Goal: Information Seeking & Learning: Understand process/instructions

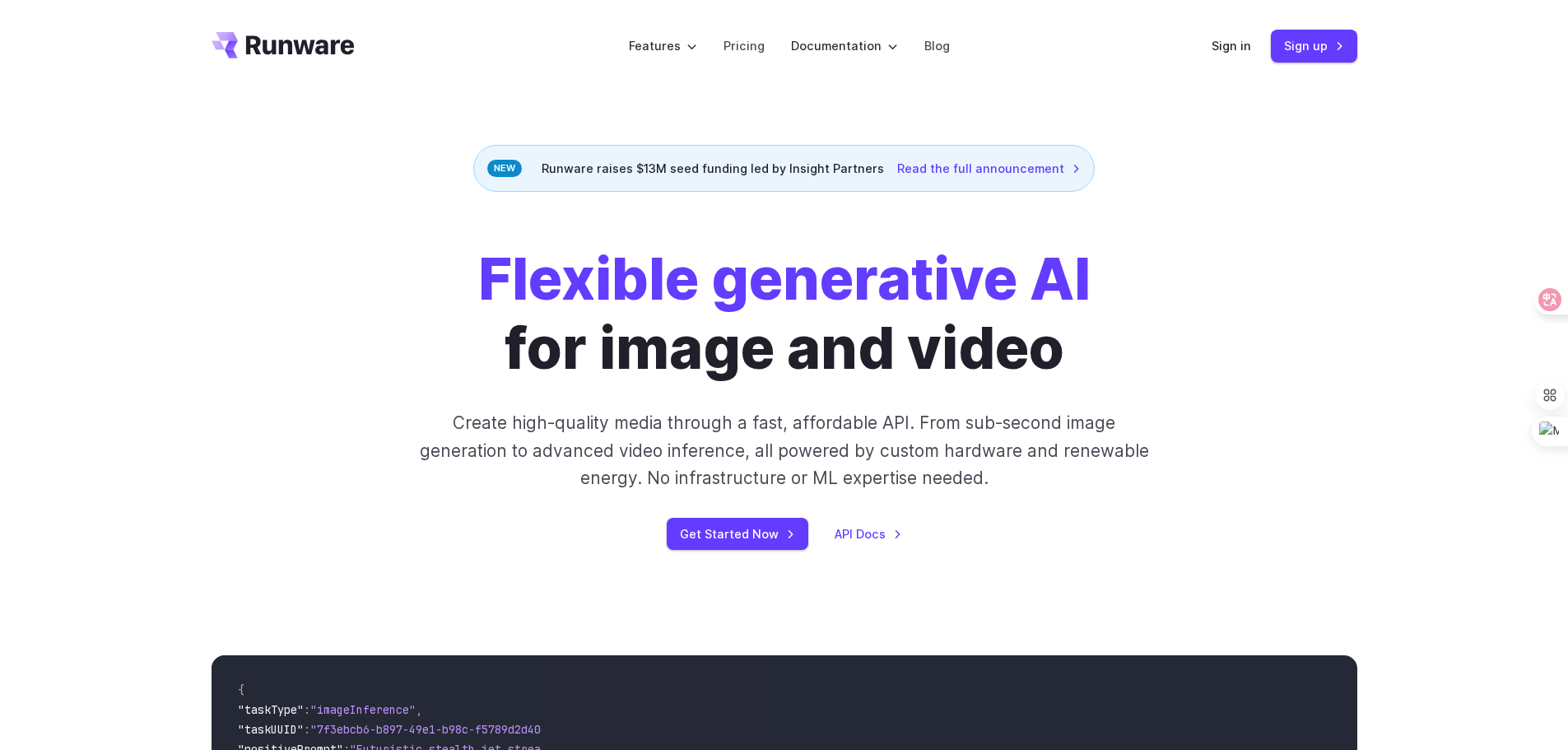
click at [784, 307] on strong "Flexible generative AI" at bounding box center [784, 278] width 612 height 70
click at [1229, 44] on link "Sign in" at bounding box center [1231, 45] width 40 height 19
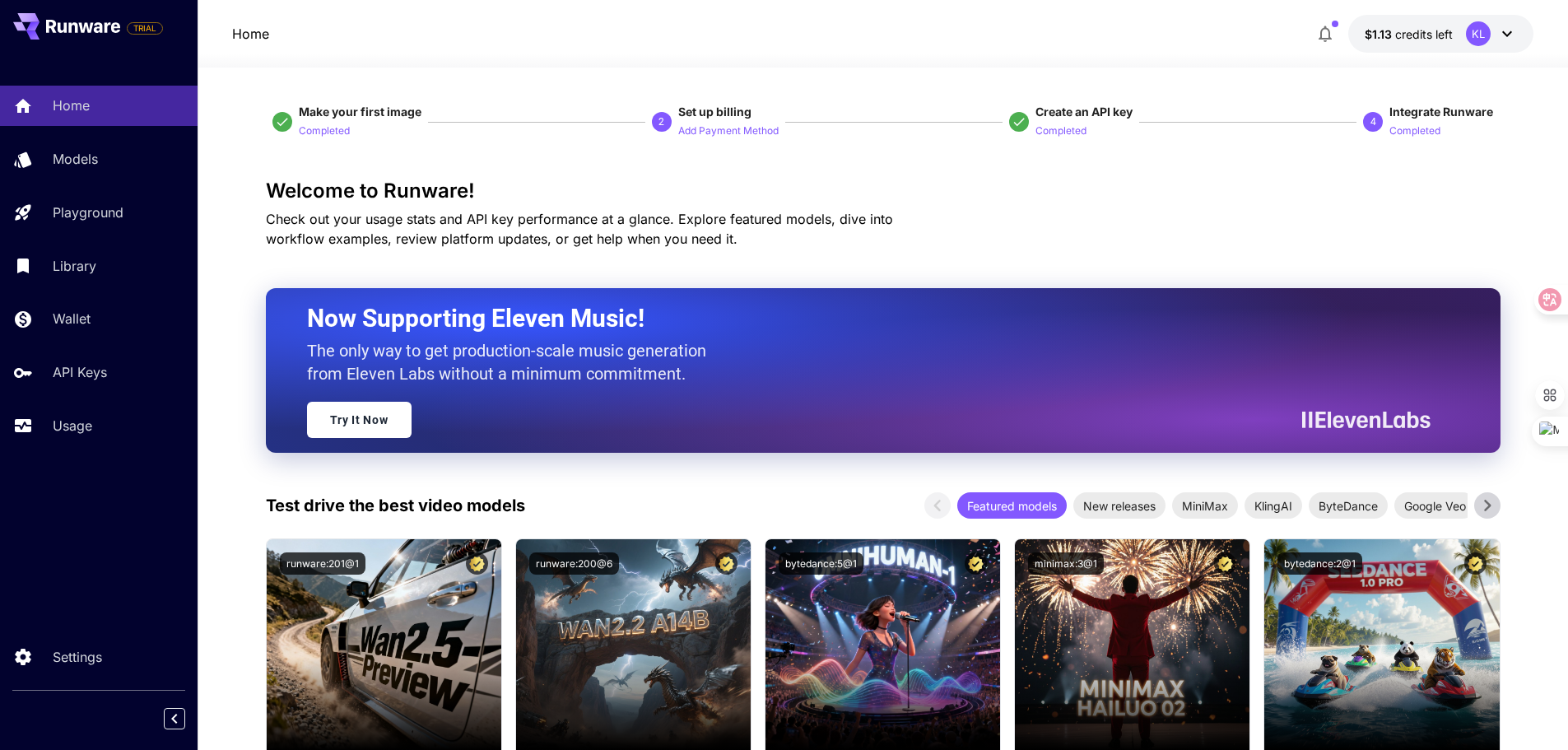
click at [418, 215] on span "Check out your usage stats and API key performance at a glance. Explore feature…" at bounding box center [579, 229] width 627 height 36
drag, startPoint x: 329, startPoint y: 194, endPoint x: 477, endPoint y: 204, distance: 148.3
click at [477, 204] on div "Welcome to Runware! Check out your usage stats and API key performance at a gla…" at bounding box center [883, 214] width 1235 height 69
click at [489, 234] on span "Check out your usage stats and API key performance at a glance. Explore feature…" at bounding box center [579, 229] width 627 height 36
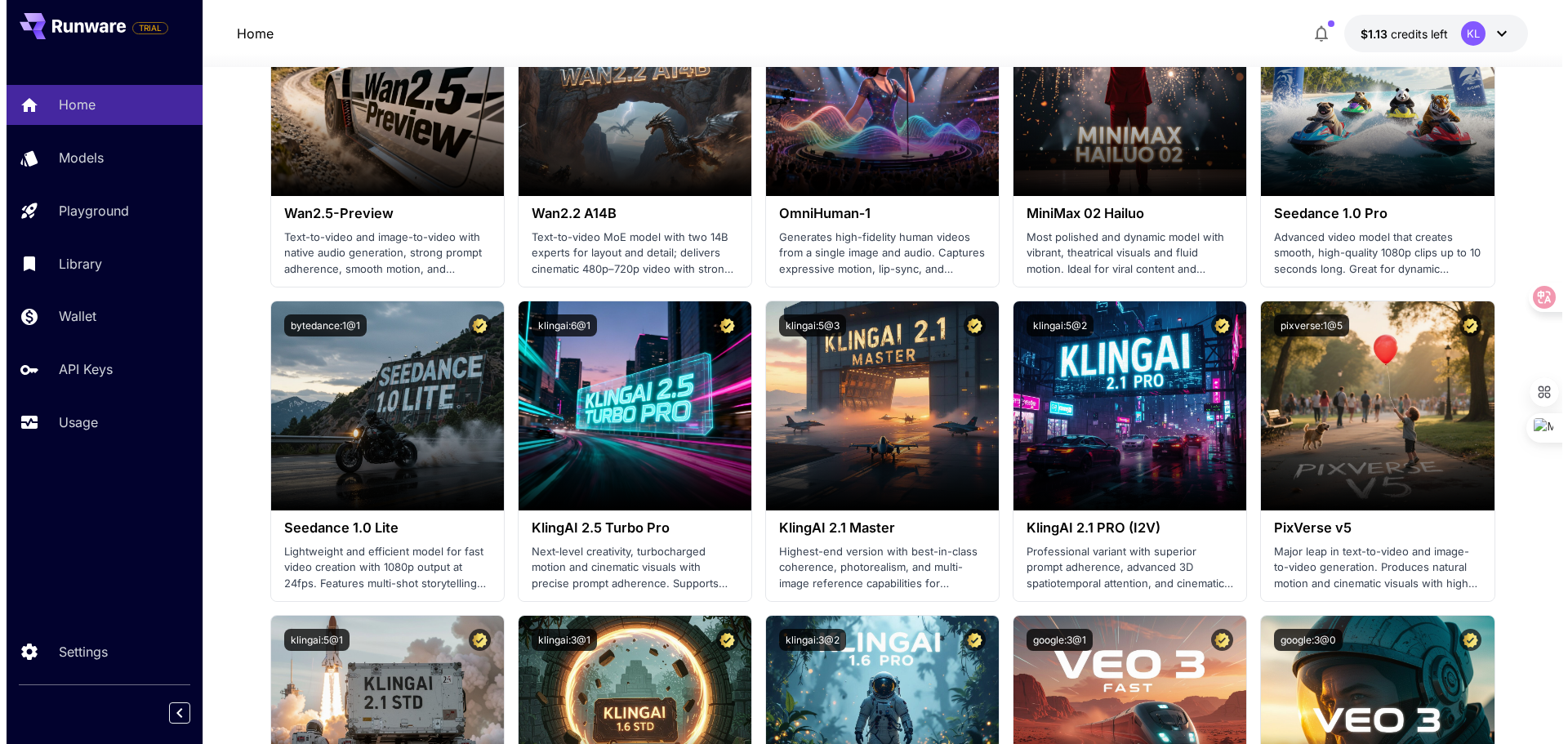
scroll to position [571, 0]
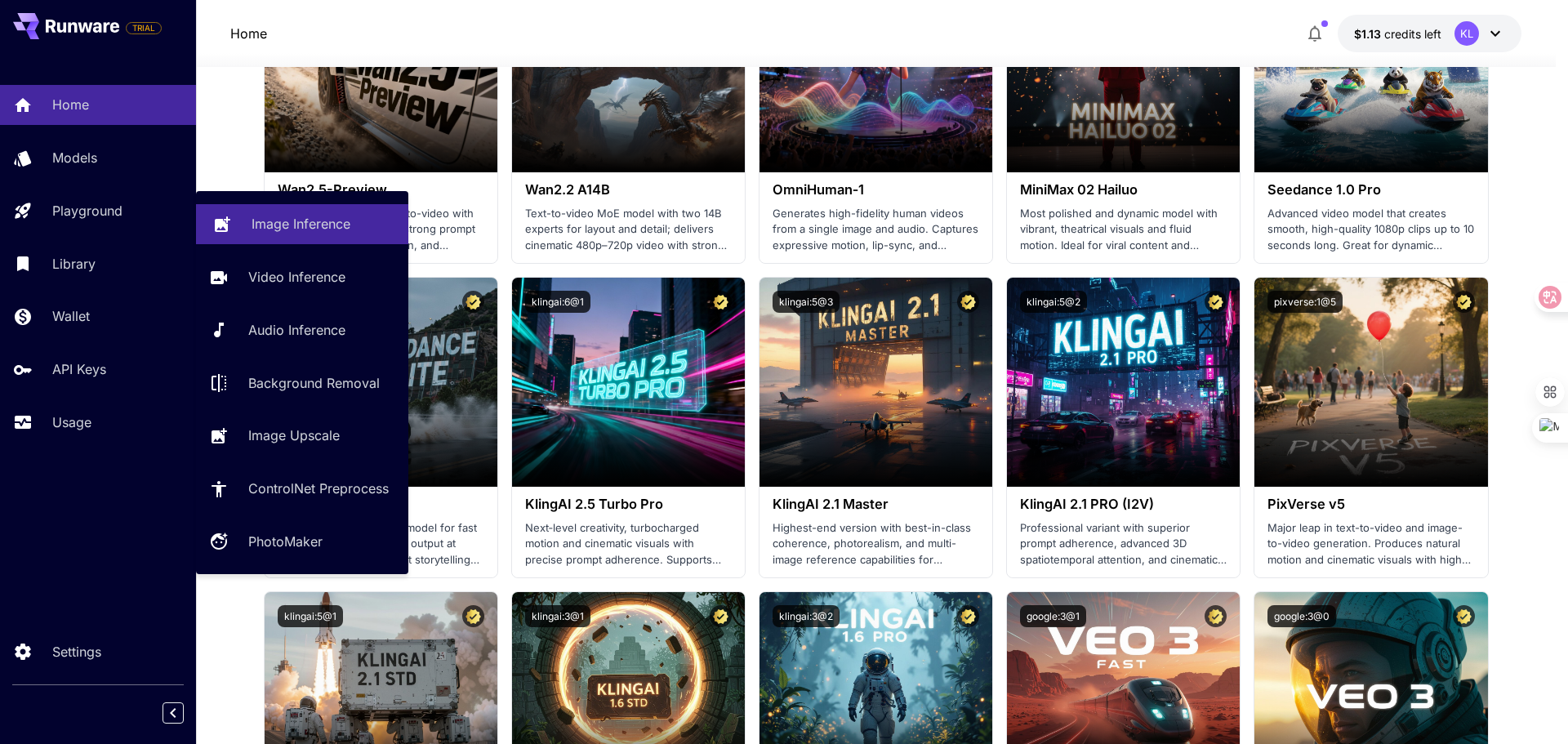
click at [276, 227] on p "Image Inference" at bounding box center [300, 224] width 99 height 20
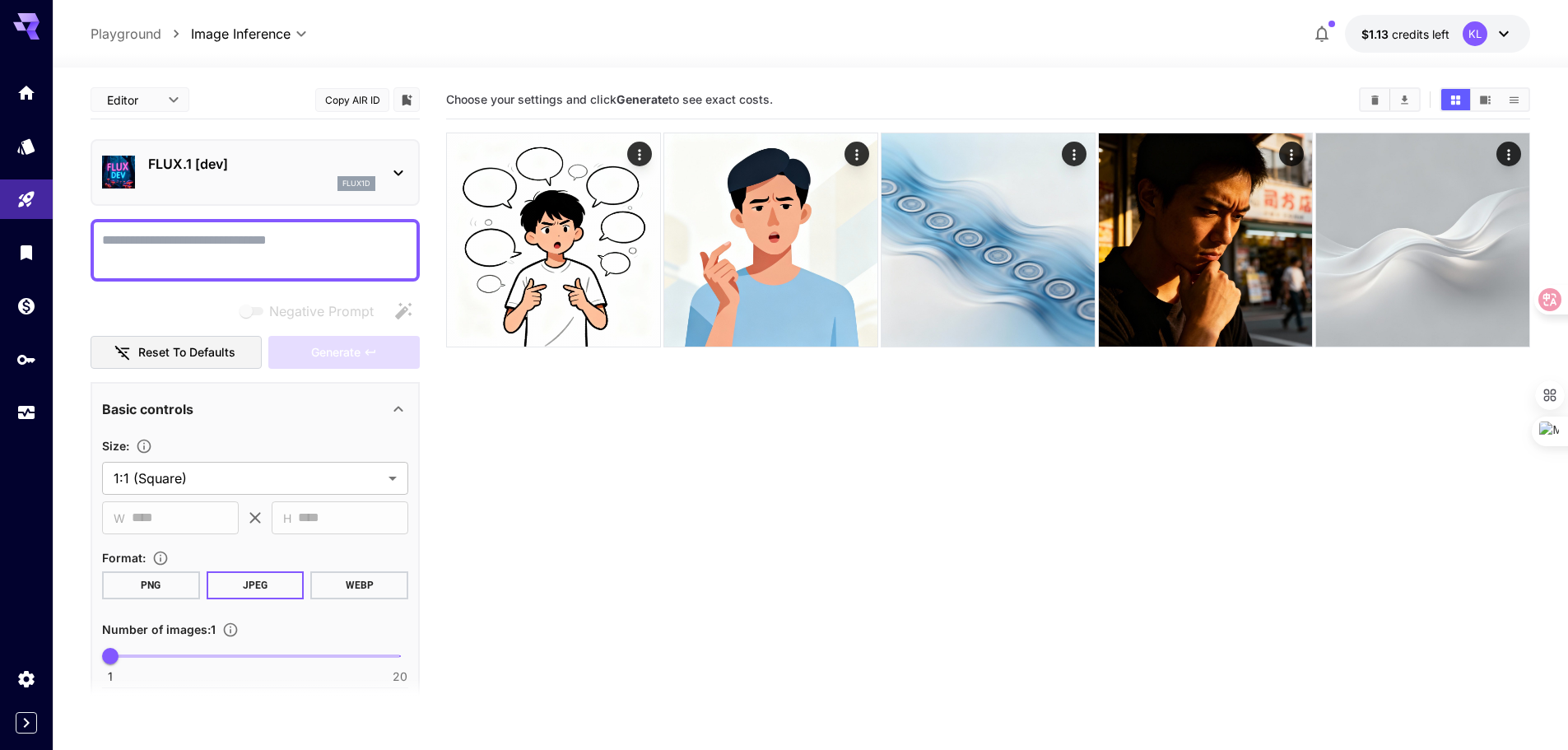
drag, startPoint x: 115, startPoint y: 33, endPoint x: 33, endPoint y: 30, distance: 82.1
drag, startPoint x: 33, startPoint y: 30, endPoint x: 21, endPoint y: 99, distance: 70.0
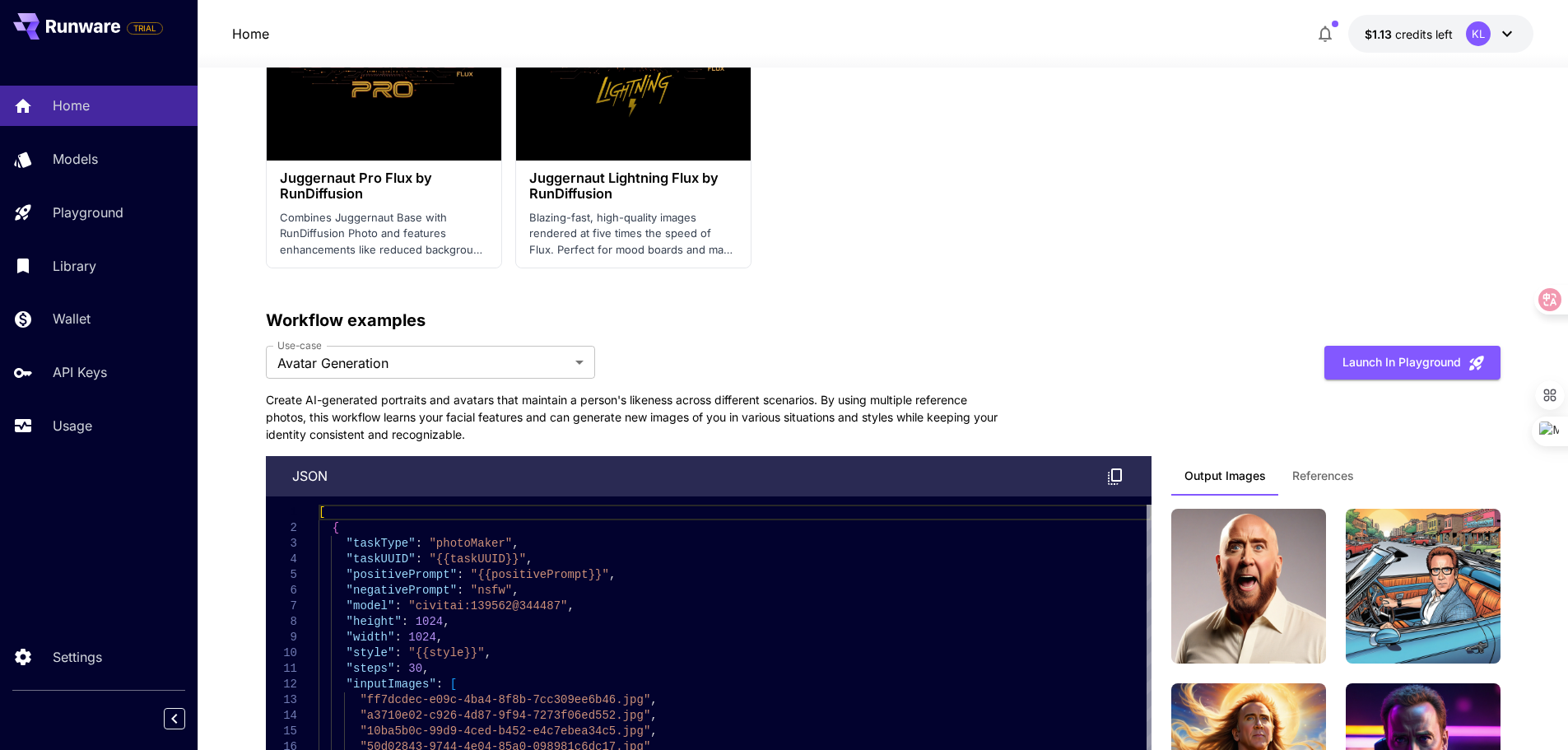
scroll to position [4211, 0]
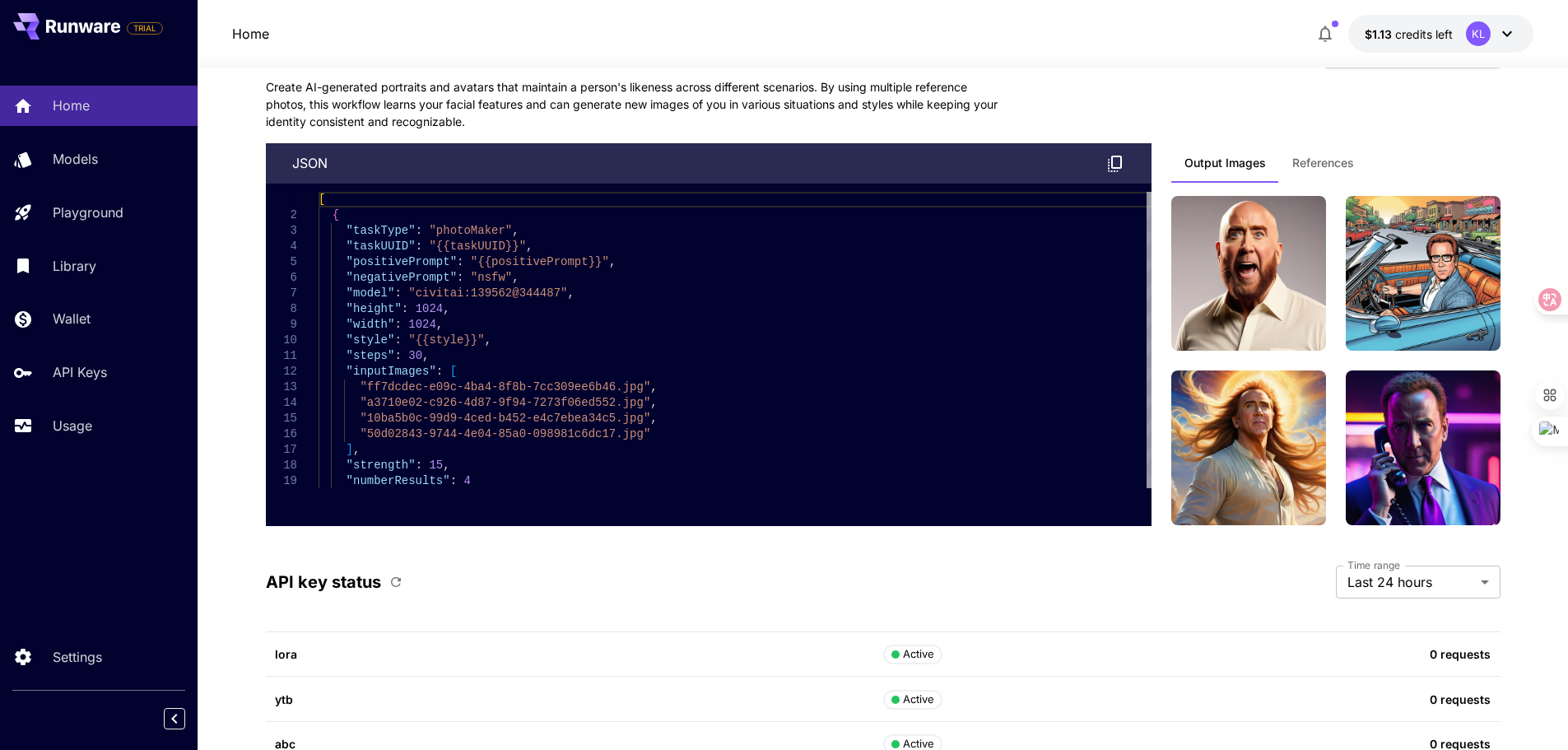
click at [438, 115] on p "Create AI-generated portraits and avatars that maintain a person's likeness acr…" at bounding box center [636, 104] width 741 height 52
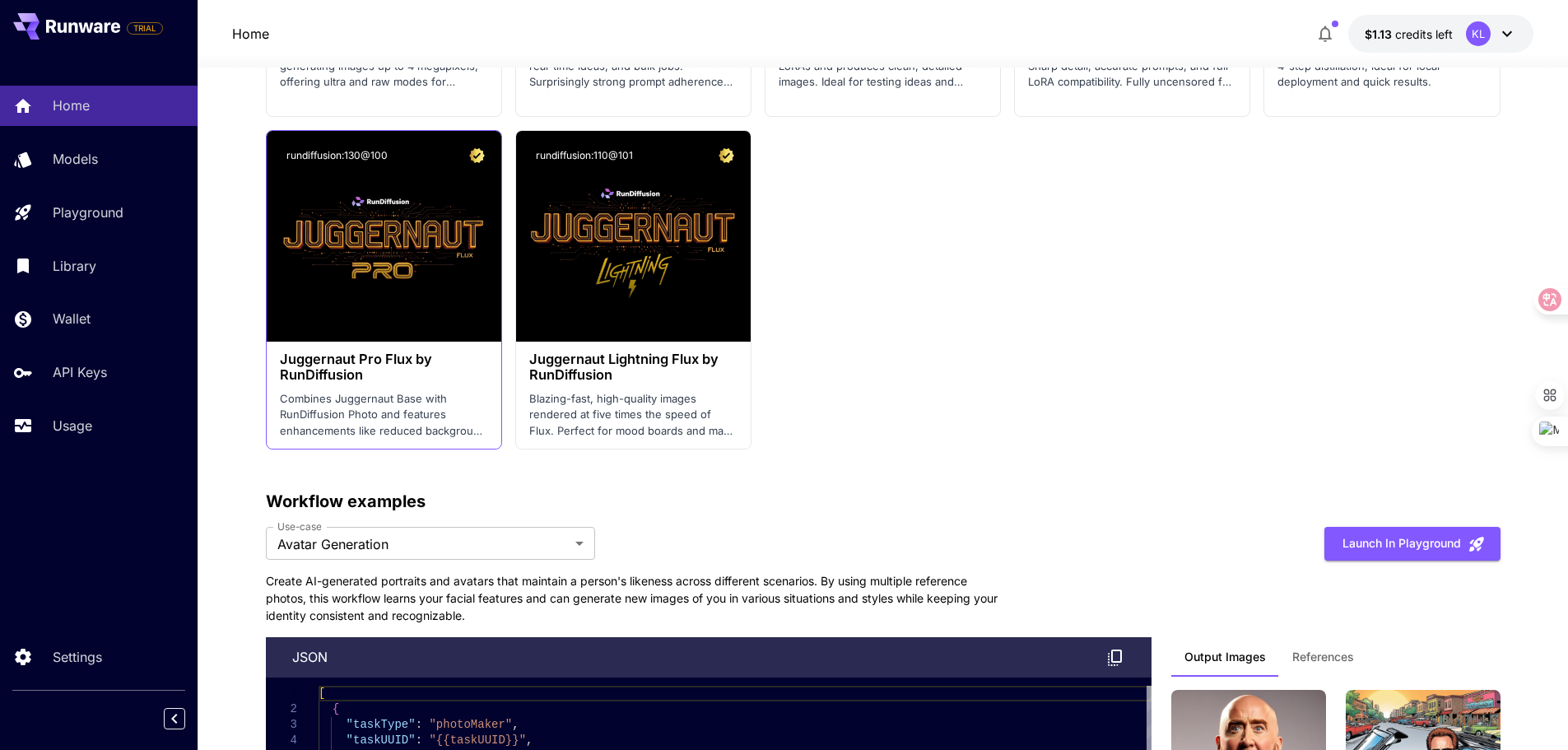
scroll to position [3882, 0]
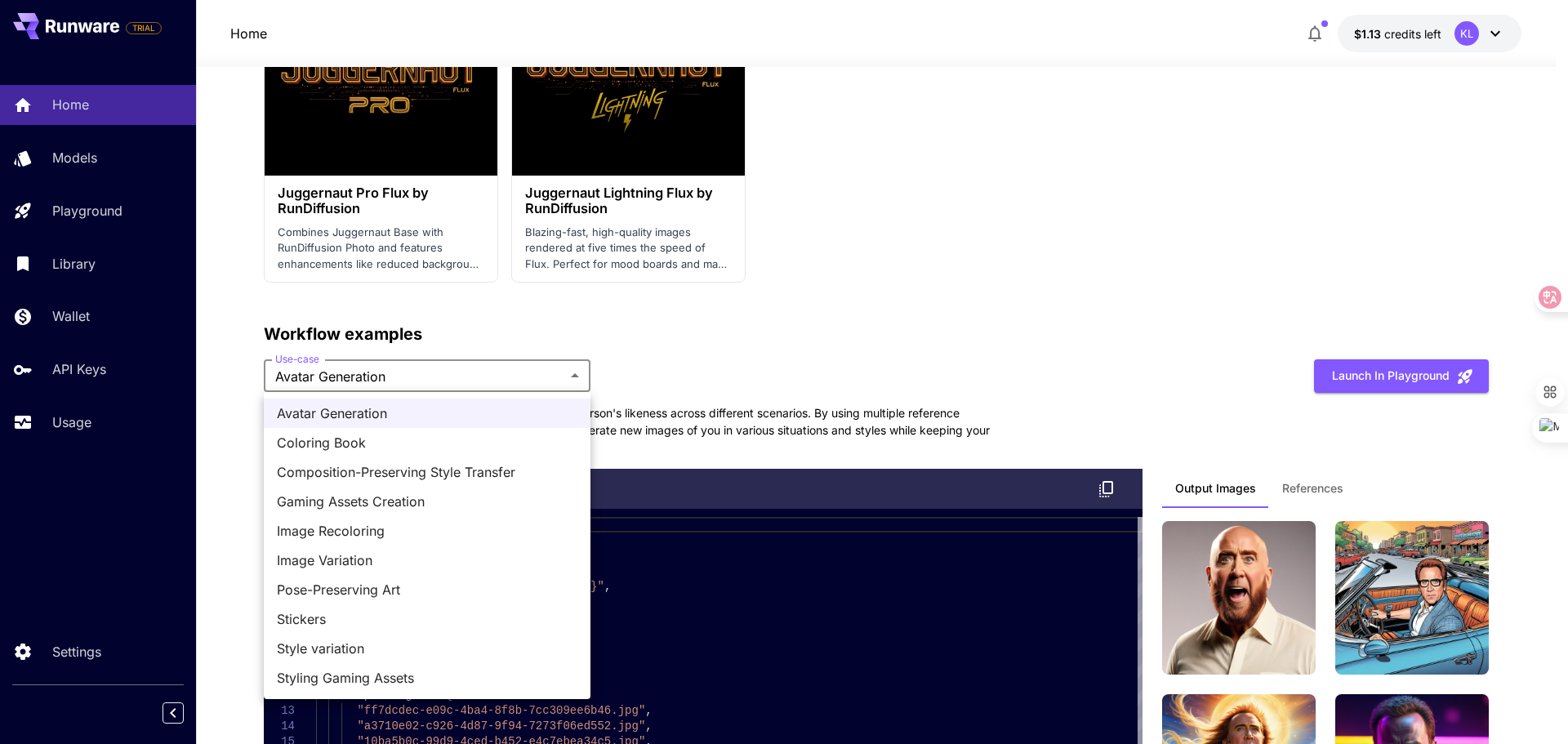
click at [698, 439] on div at bounding box center [784, 372] width 1568 height 744
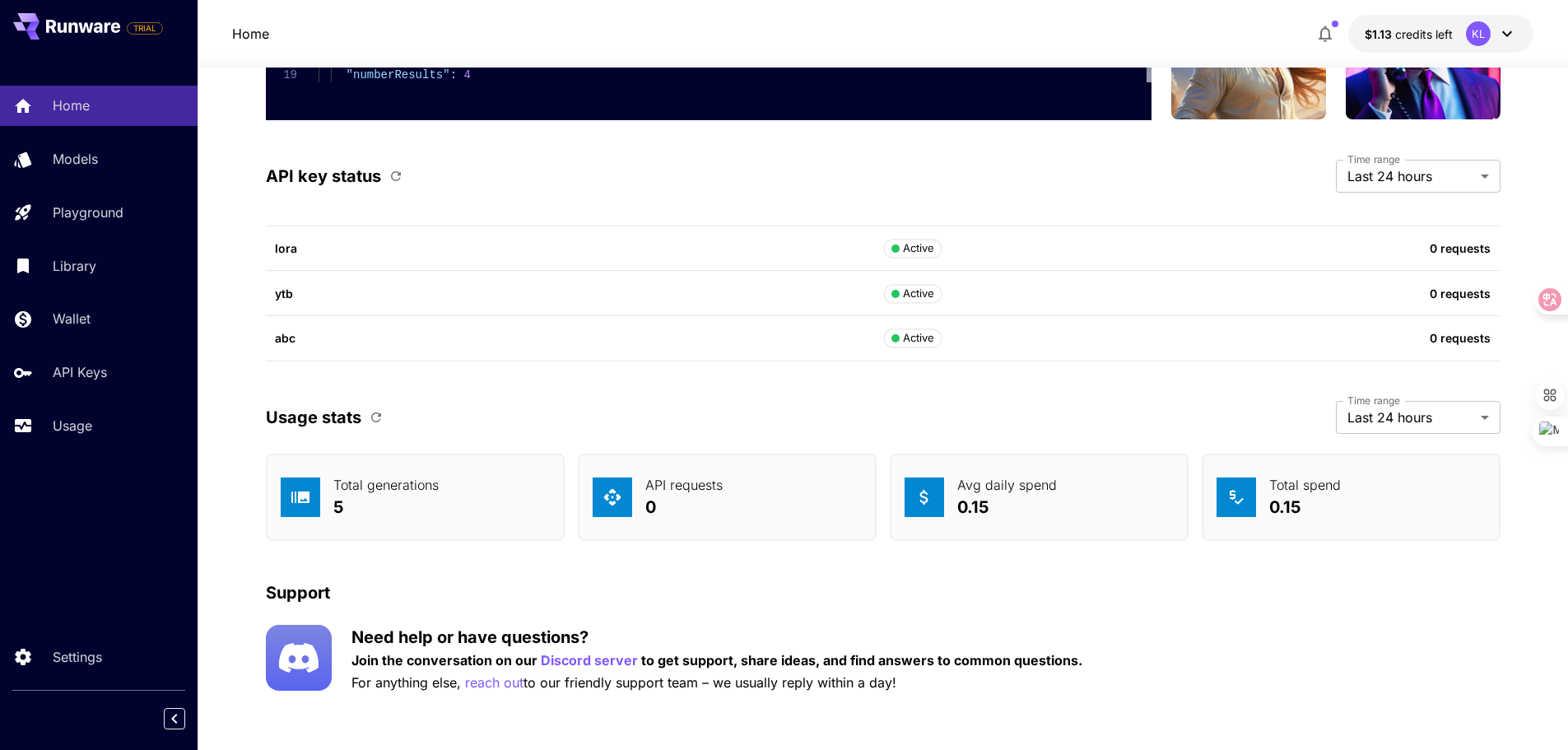
scroll to position [4622, 0]
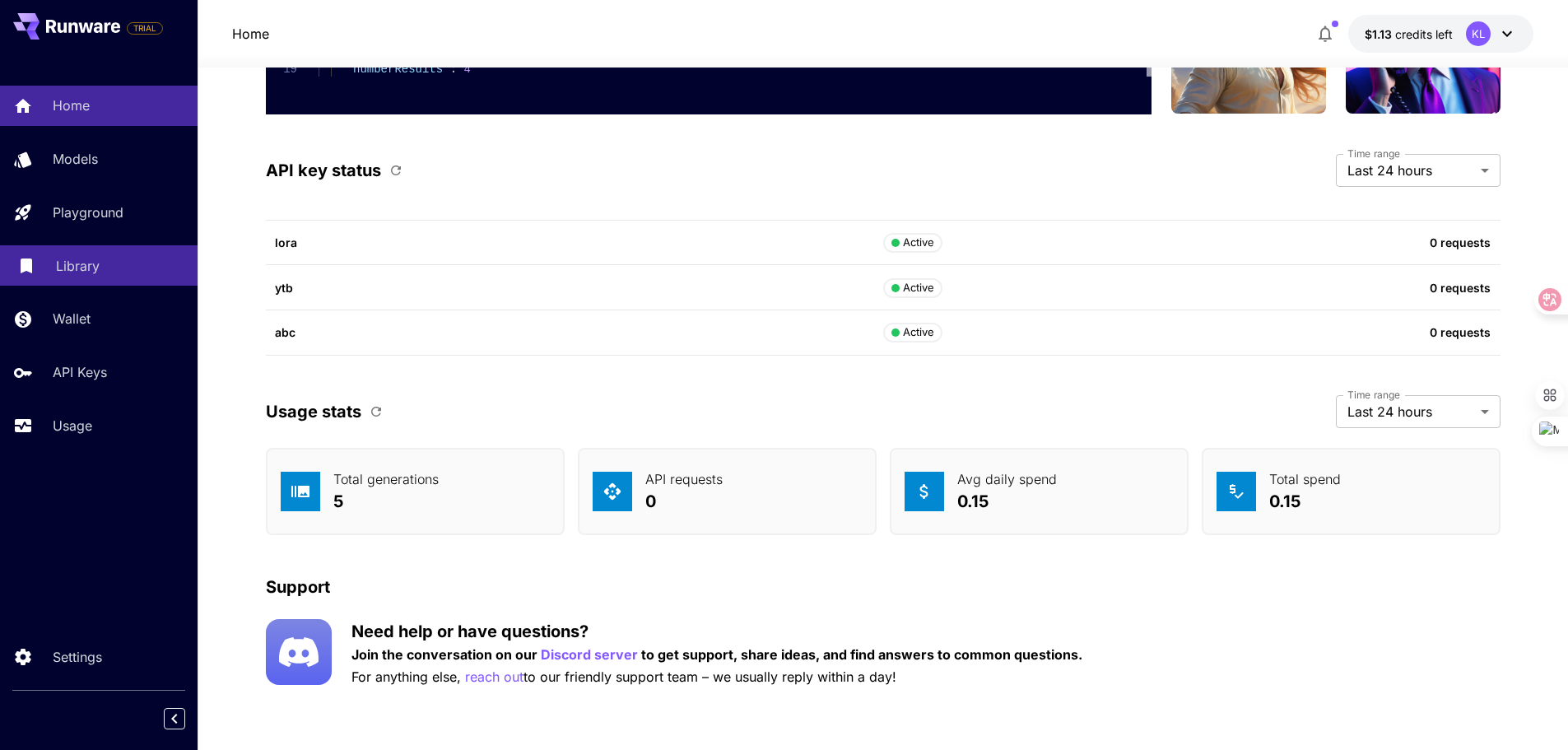
click at [65, 265] on p "Library" at bounding box center [77, 266] width 44 height 20
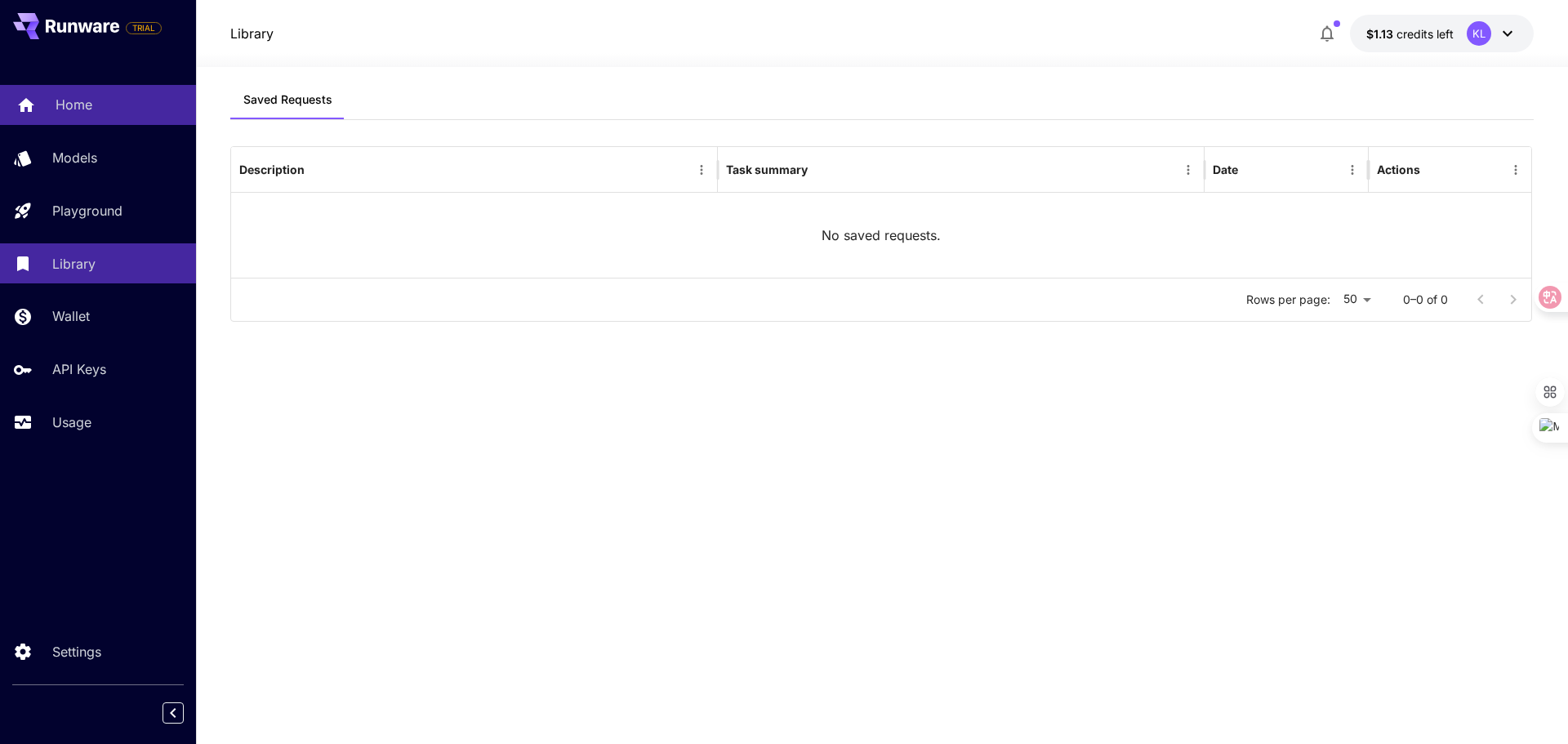
click at [73, 97] on p "Home" at bounding box center [73, 104] width 37 height 20
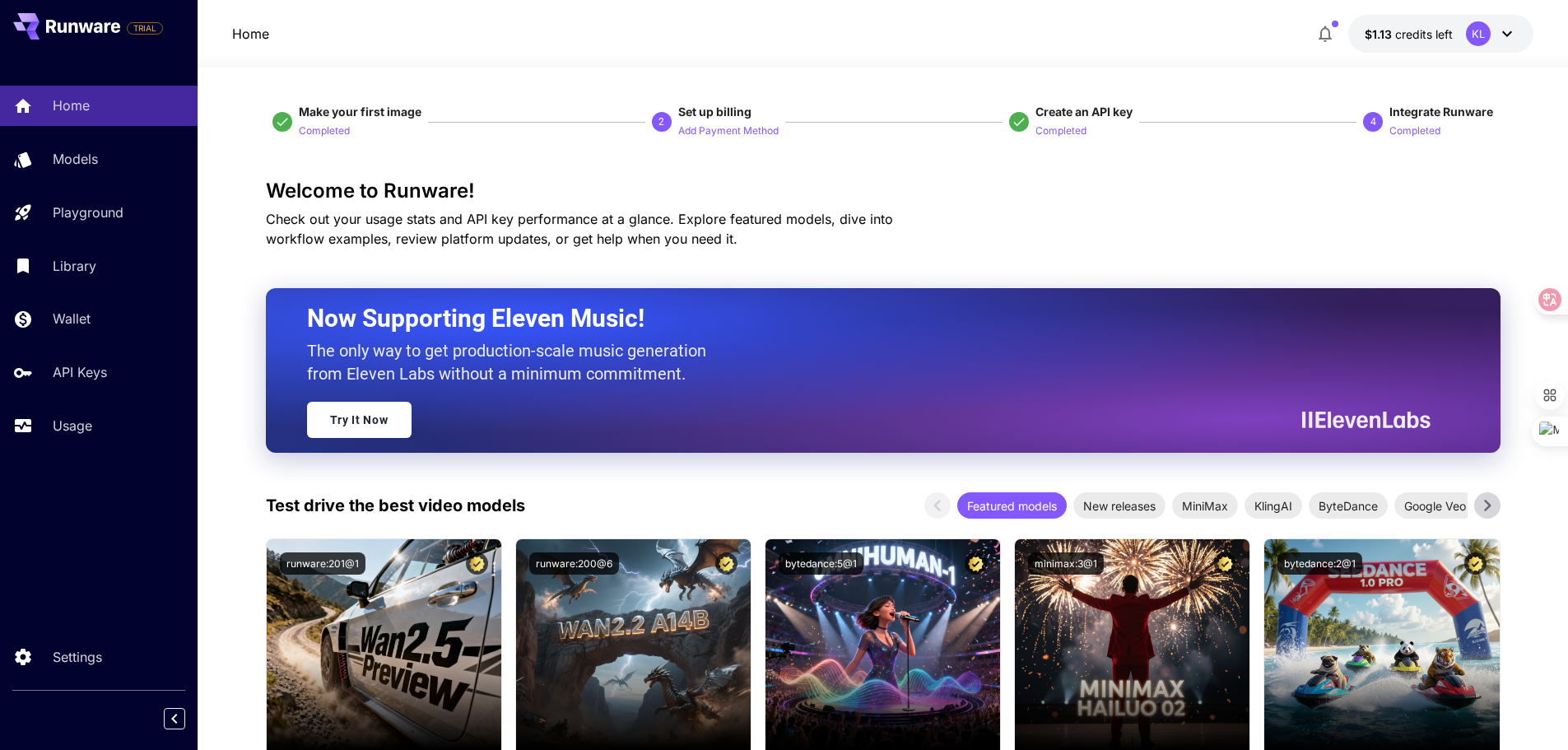
click at [1511, 30] on icon at bounding box center [1507, 34] width 20 height 20
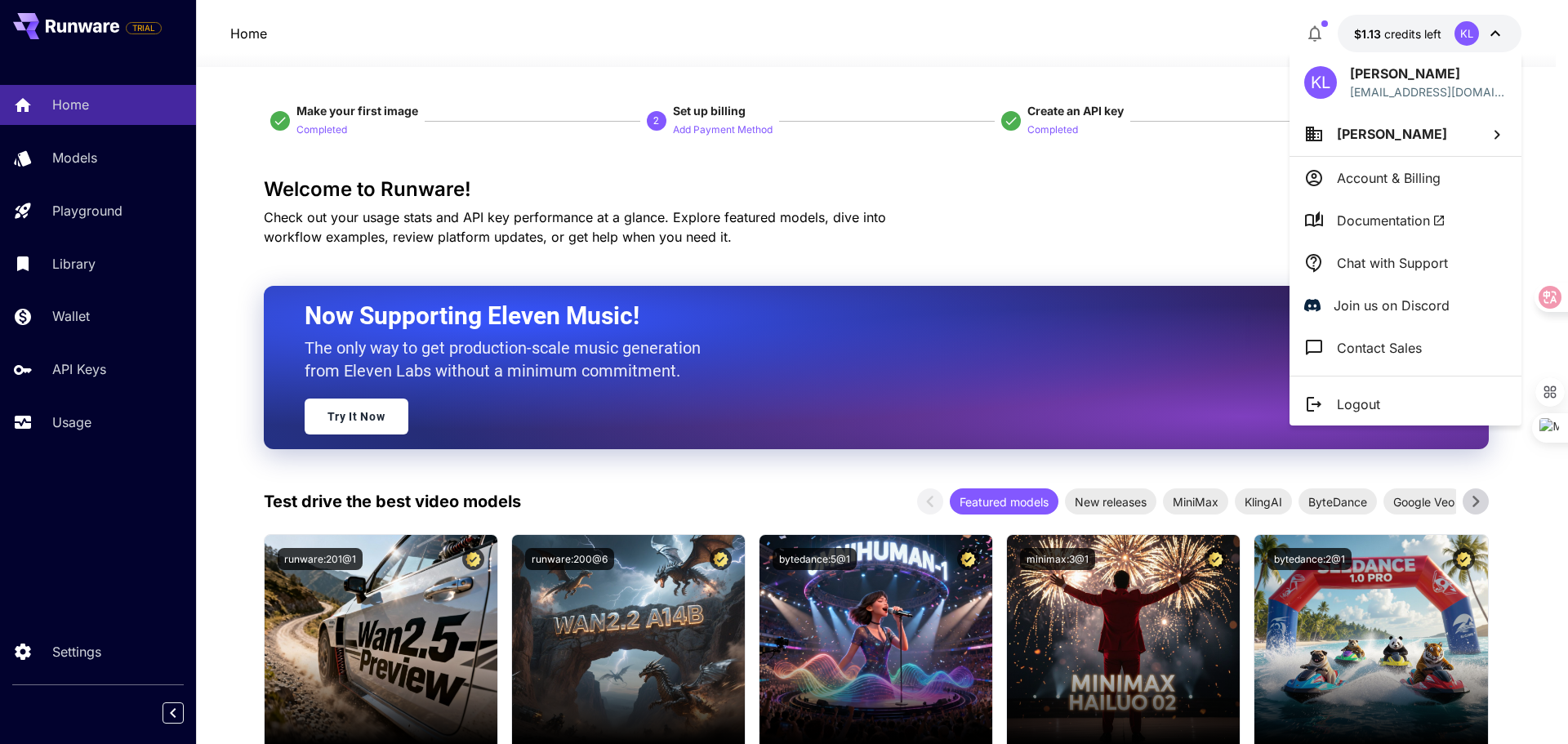
click at [1379, 219] on span "Documentation" at bounding box center [1391, 220] width 109 height 20
